Goal: Find specific page/section: Find specific page/section

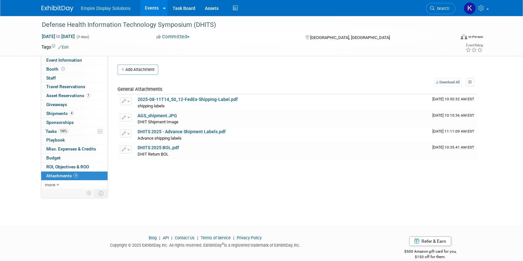
click at [61, 10] on img at bounding box center [58, 8] width 32 height 6
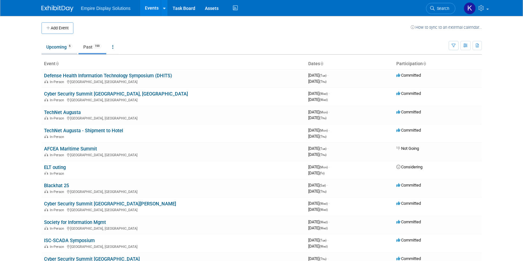
click at [54, 47] on link "Upcoming 6" at bounding box center [60, 47] width 36 height 12
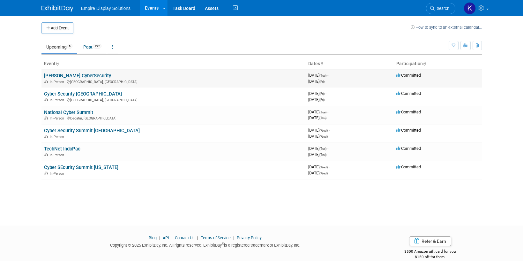
click at [72, 76] on link "[PERSON_NAME] CyberSecurity" at bounding box center [77, 76] width 67 height 6
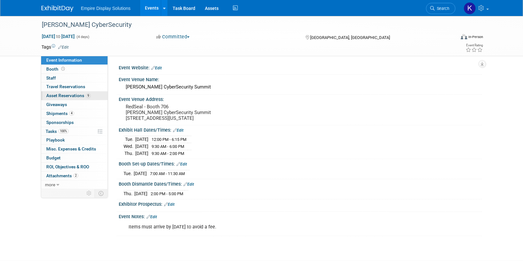
click at [65, 96] on span "Asset Reservations 9" at bounding box center [68, 95] width 44 height 5
